Goal: Task Accomplishment & Management: Use online tool/utility

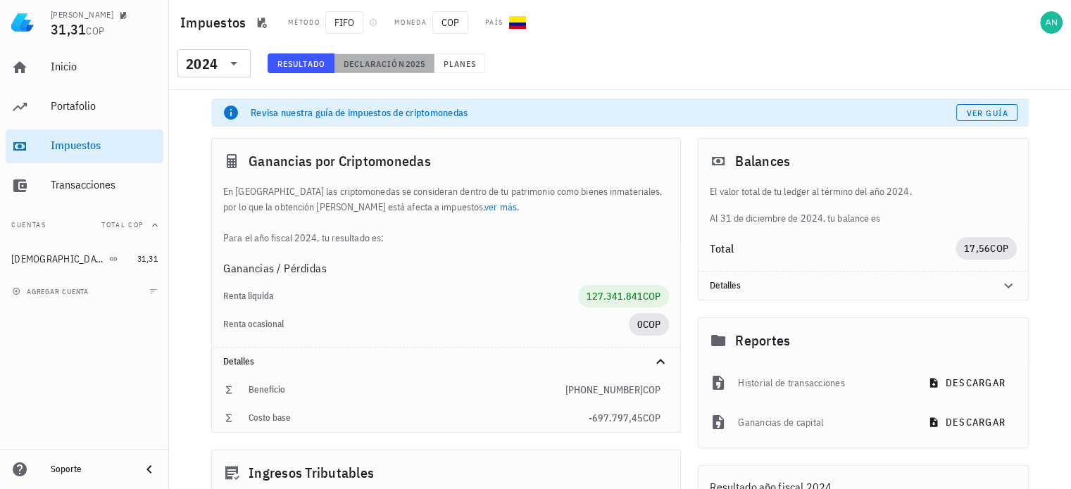
click at [394, 65] on span "Declaración" at bounding box center [374, 63] width 62 height 11
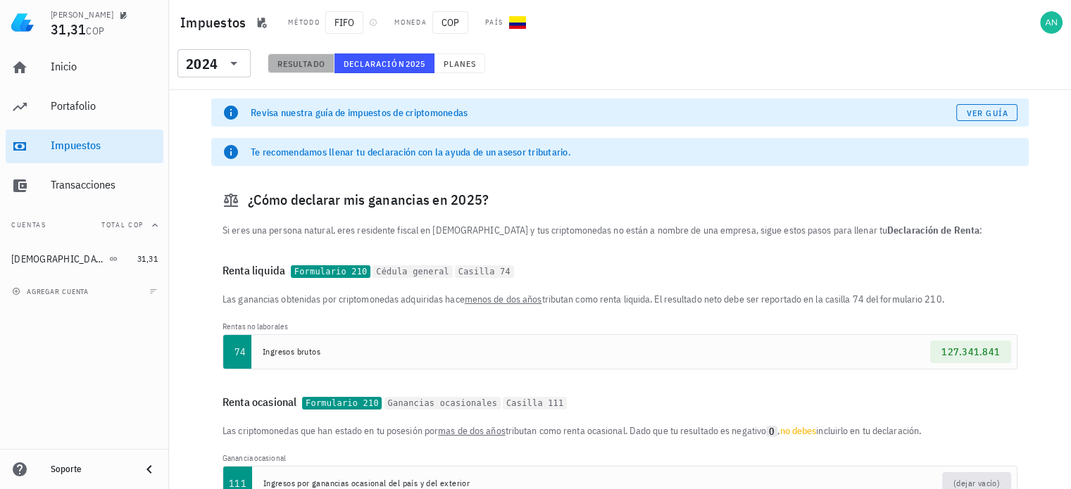
click at [294, 63] on span "Resultado" at bounding box center [301, 63] width 49 height 11
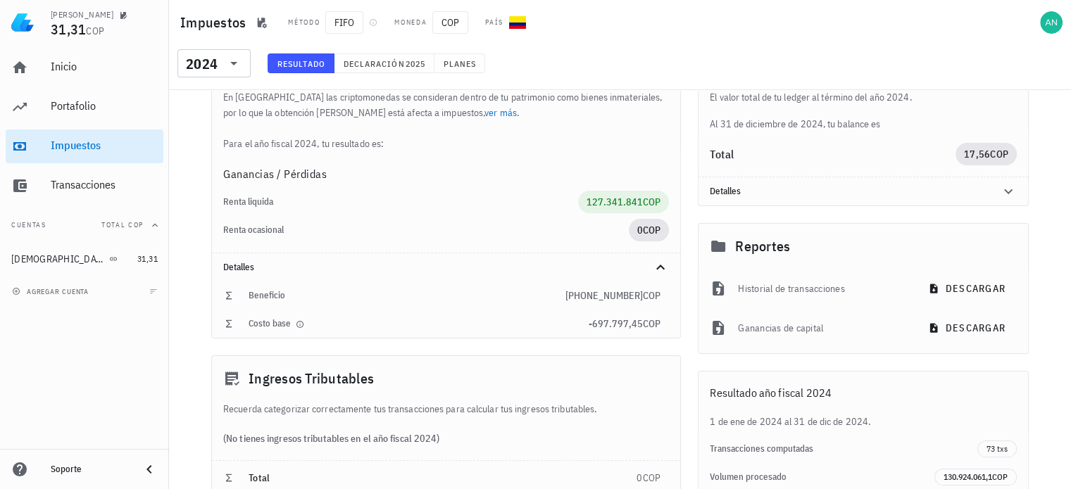
scroll to position [70, 0]
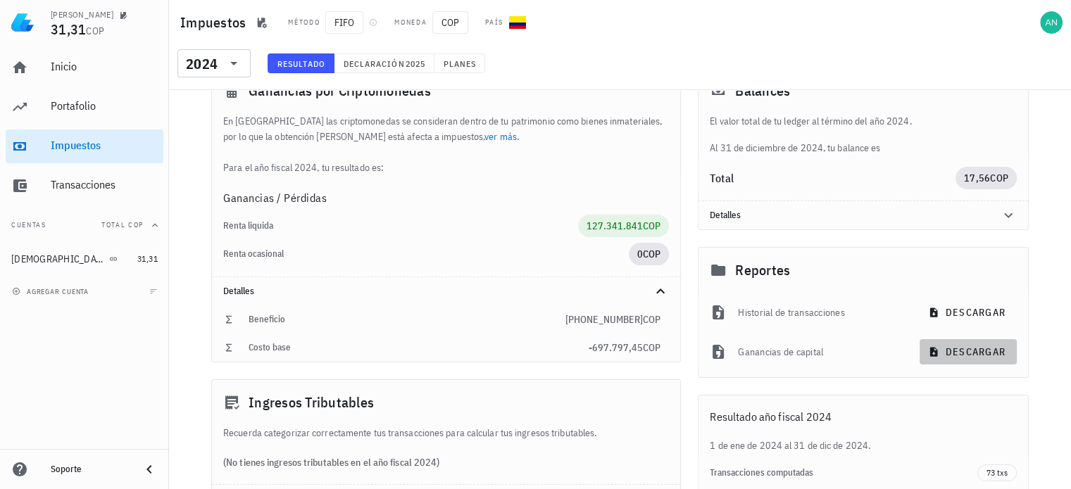
click at [960, 351] on span "descargar" at bounding box center [968, 352] width 75 height 13
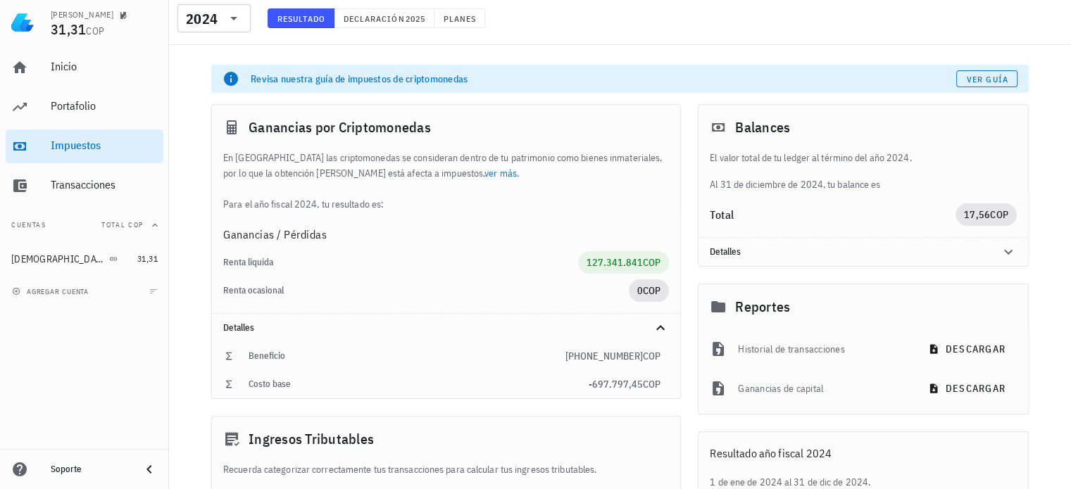
scroll to position [0, 0]
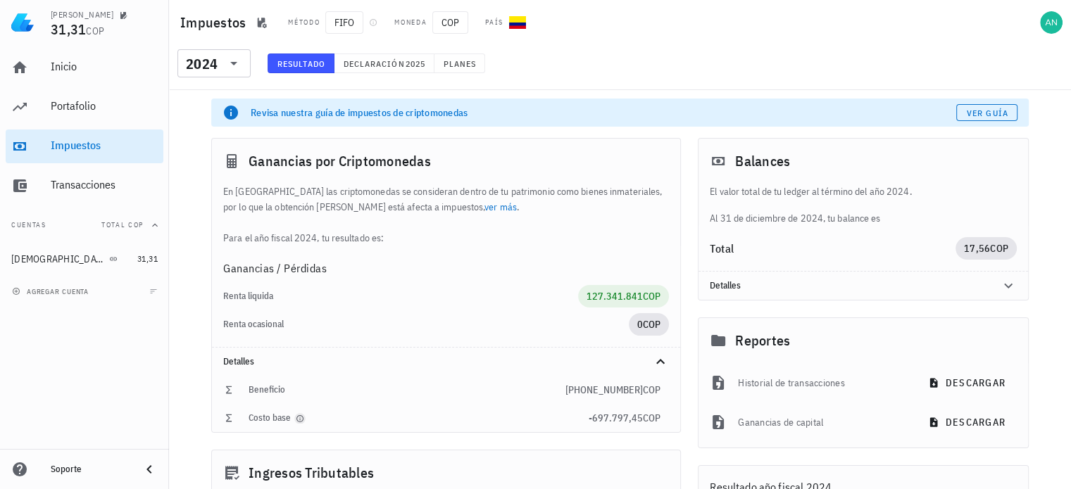
click at [299, 420] on icon "button" at bounding box center [300, 419] width 8 height 8
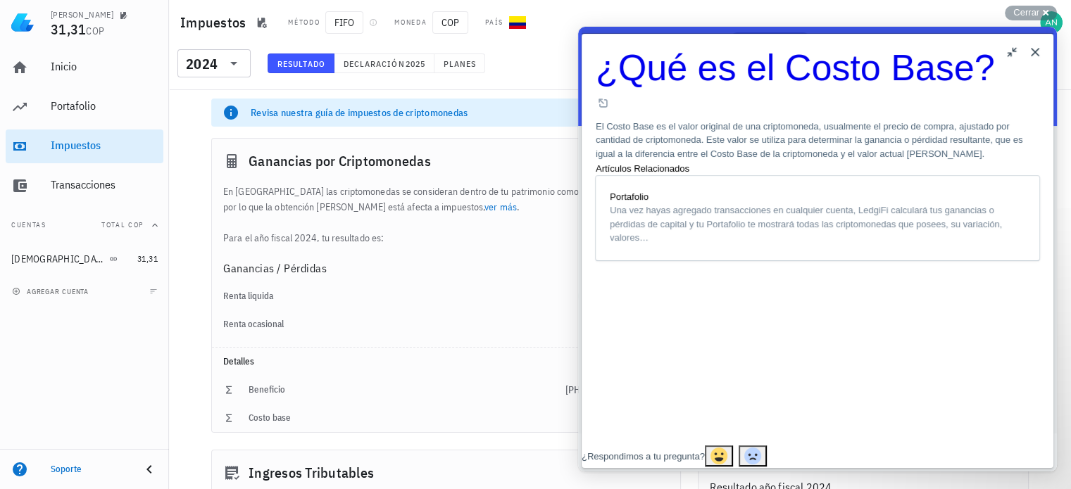
click at [1037, 51] on button "Close" at bounding box center [1035, 52] width 23 height 23
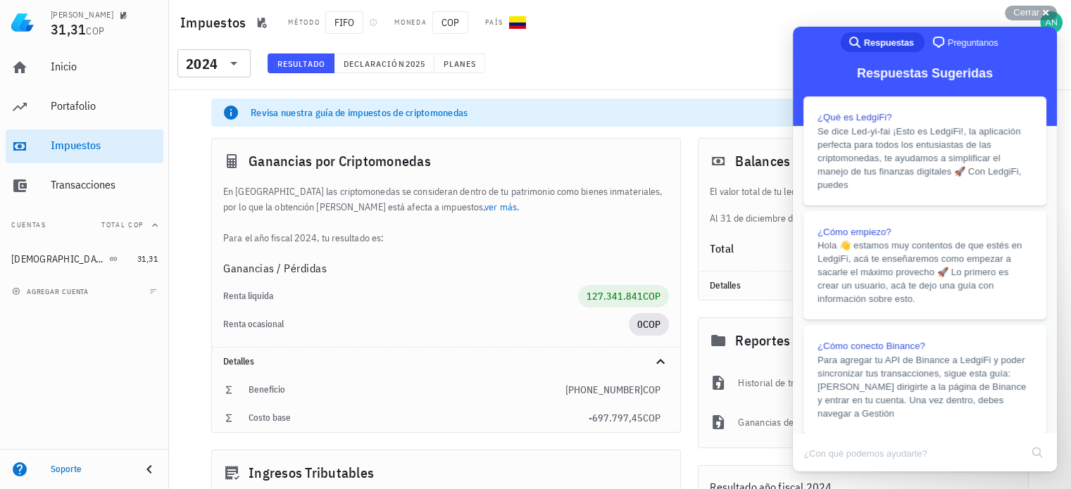
click at [721, 45] on div "​ 2024 Resultado Declaración 2025 Planes" at bounding box center [620, 67] width 902 height 45
click at [1046, 11] on div "Cerrar cross-small" at bounding box center [1031, 13] width 52 height 15
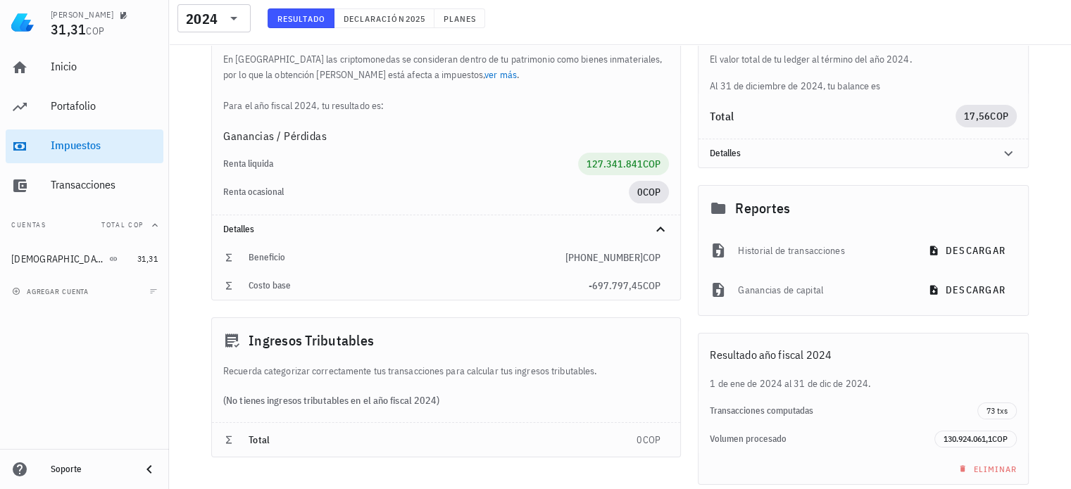
scroll to position [130, 0]
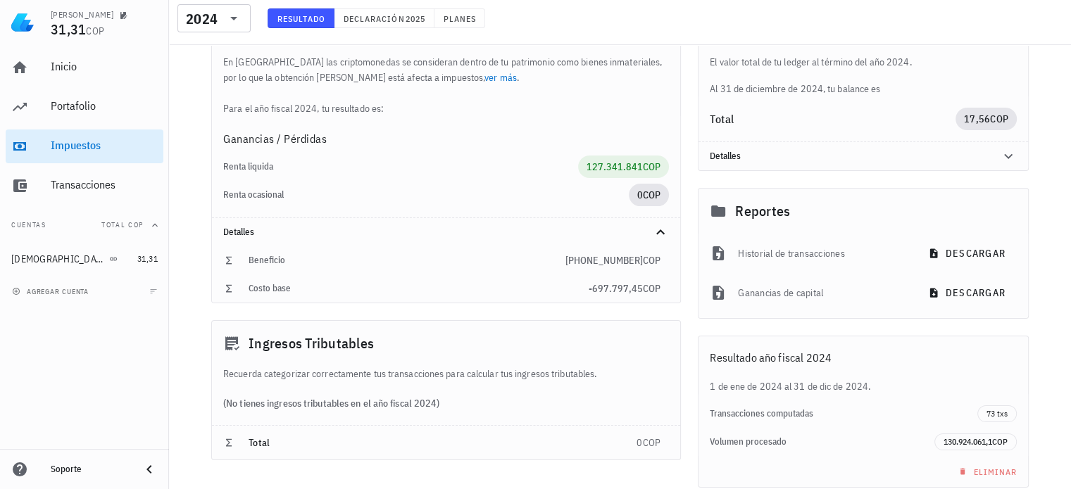
drag, startPoint x: 493, startPoint y: 192, endPoint x: 458, endPoint y: 175, distance: 38.7
click at [458, 175] on div "Renta liquida" at bounding box center [400, 167] width 355 height 23
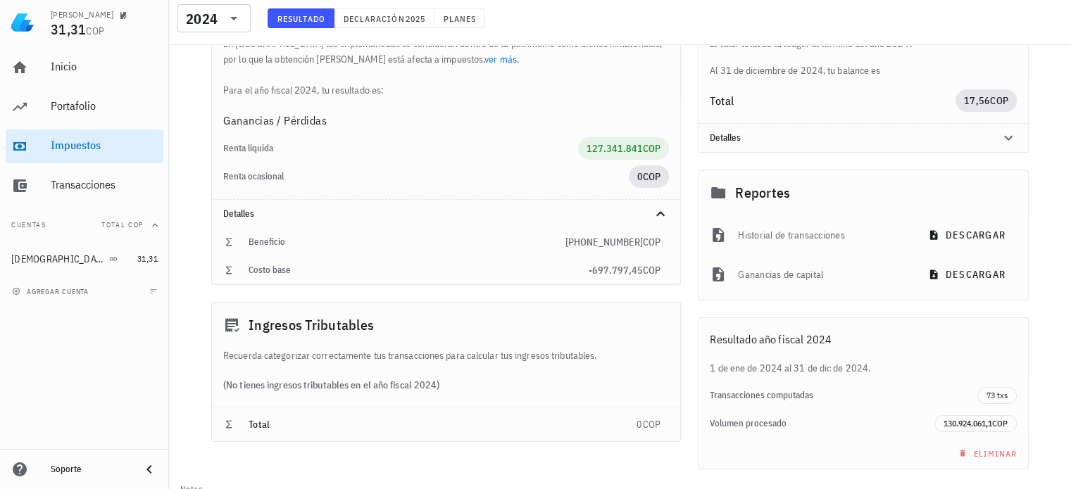
scroll to position [104, 0]
click at [966, 421] on span "130.924.061,1" at bounding box center [968, 422] width 49 height 11
click at [996, 420] on span "COP" at bounding box center [999, 422] width 15 height 11
click at [1006, 420] on span "COP" at bounding box center [999, 422] width 15 height 11
click at [952, 419] on span "130.924.061,1" at bounding box center [968, 422] width 49 height 11
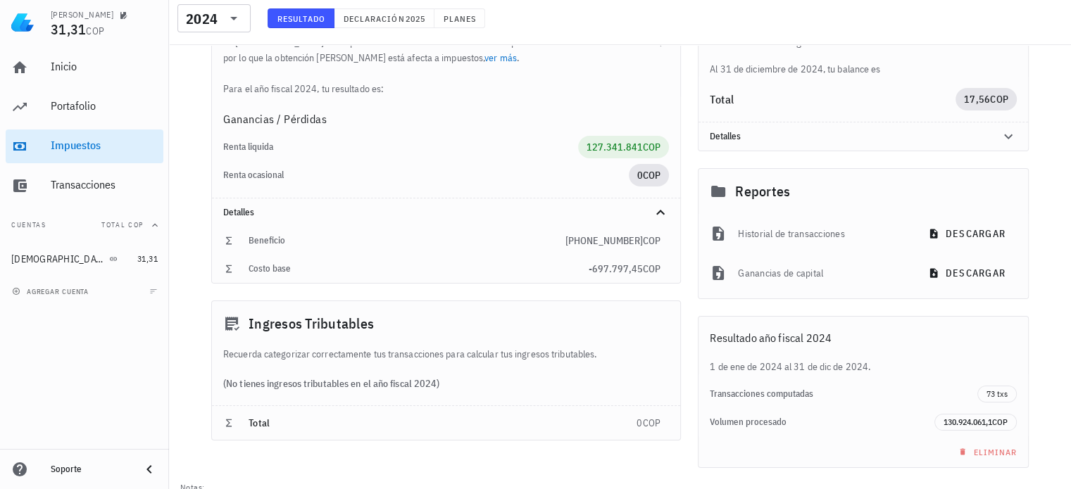
click at [901, 389] on div "Transacciones computadas" at bounding box center [844, 394] width 268 height 11
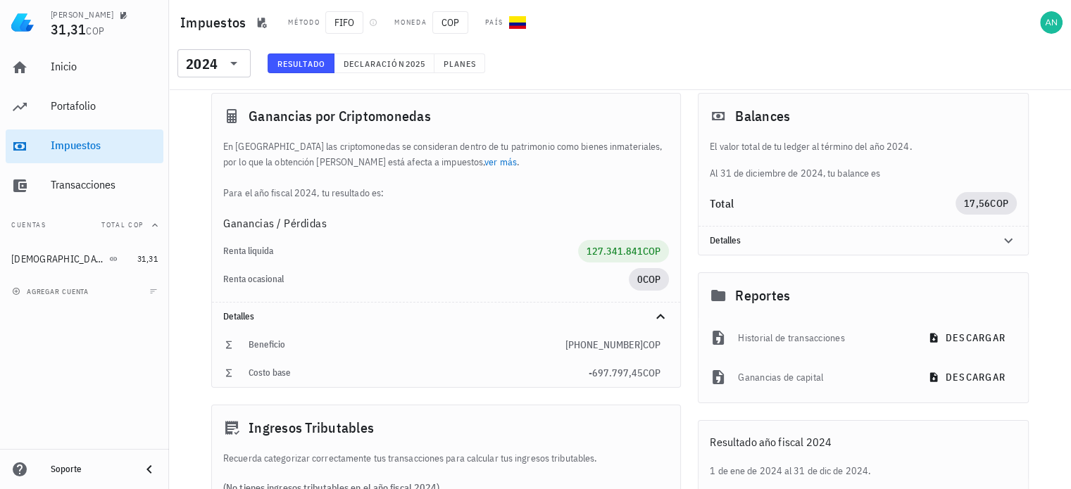
scroll to position [0, 0]
click at [503, 368] on div "Costo base -697.797,45 COP" at bounding box center [446, 373] width 468 height 28
click at [389, 64] on span "Declaración" at bounding box center [374, 63] width 62 height 11
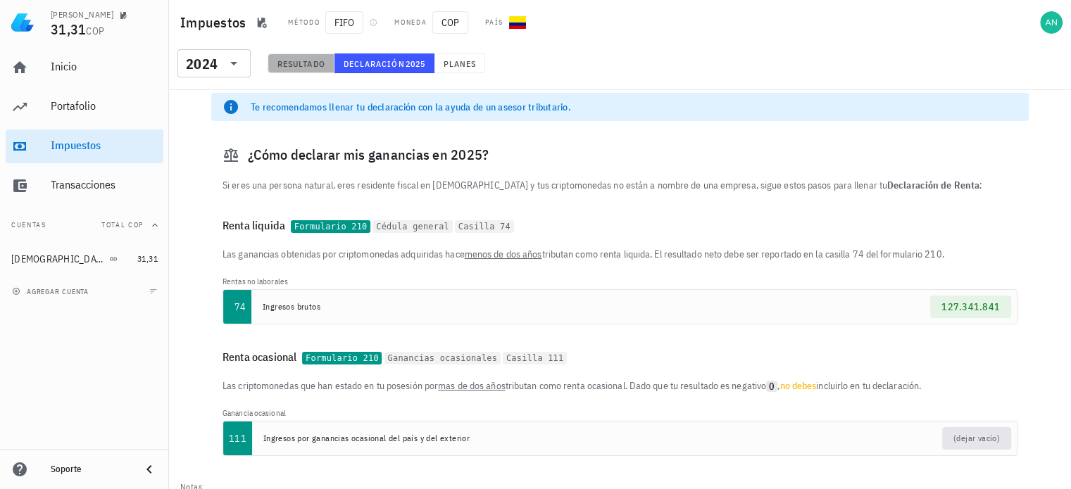
click at [274, 67] on button "Resultado" at bounding box center [301, 64] width 67 height 20
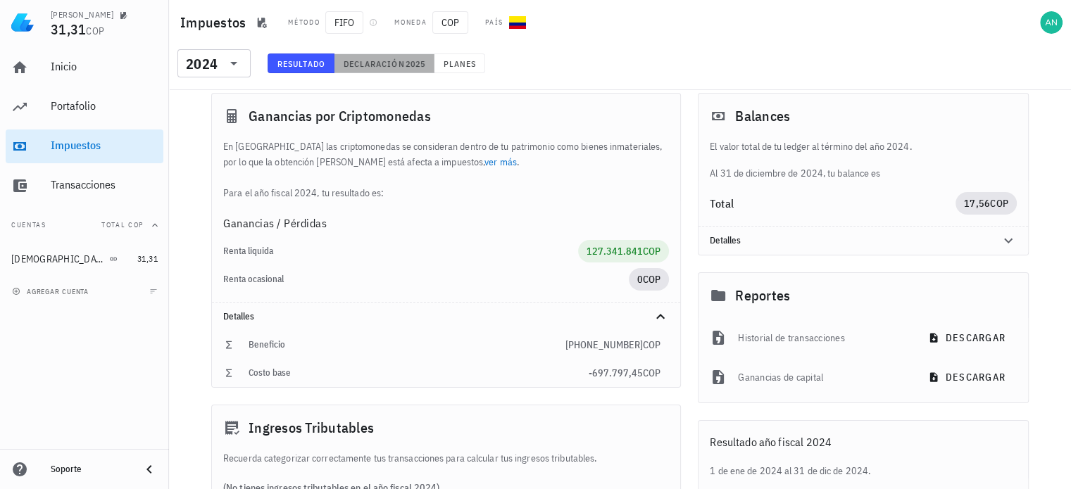
click at [382, 62] on span "Declaración" at bounding box center [374, 63] width 62 height 11
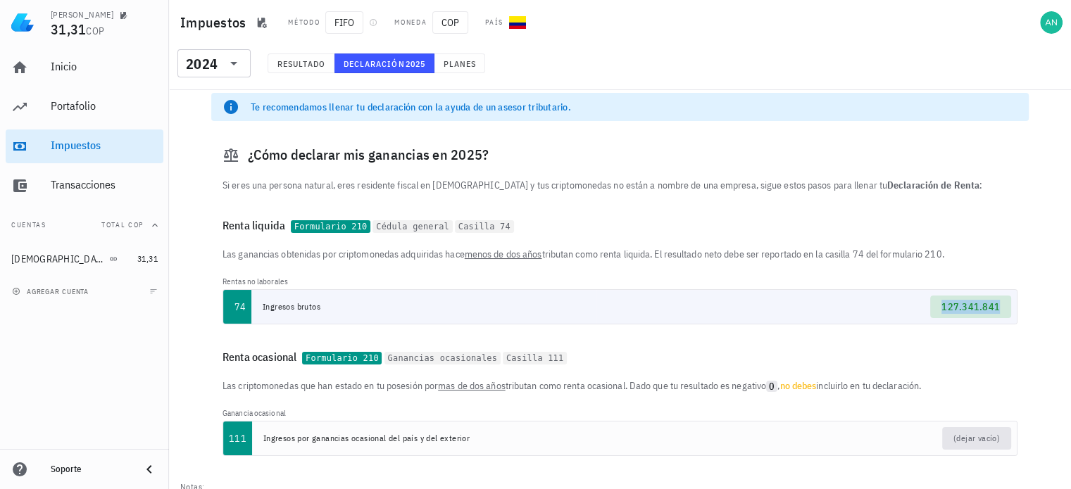
click at [972, 309] on span "127.341.841" at bounding box center [970, 307] width 58 height 13
click at [1016, 374] on div "Renta ocasional Formulario 210 Ganancias ocasionales Casilla 111" at bounding box center [620, 357] width 818 height 42
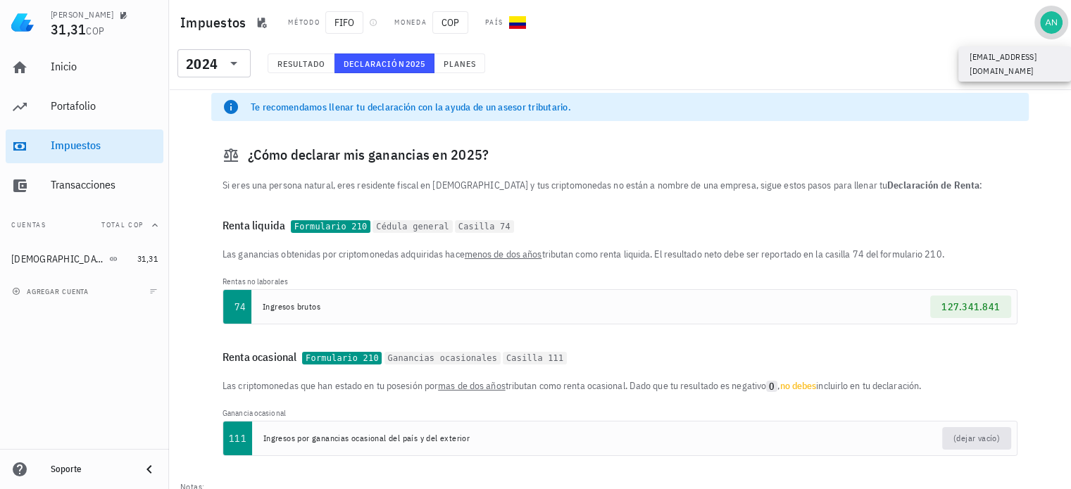
click at [1051, 20] on div "avatar" at bounding box center [1051, 22] width 23 height 23
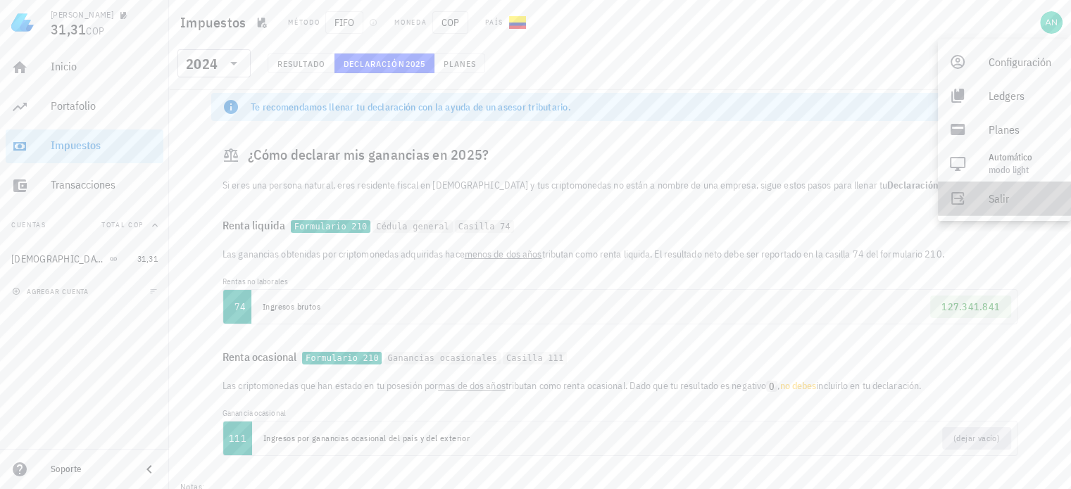
click at [999, 199] on div "Salir" at bounding box center [1024, 198] width 71 height 28
